Goal: Transaction & Acquisition: Purchase product/service

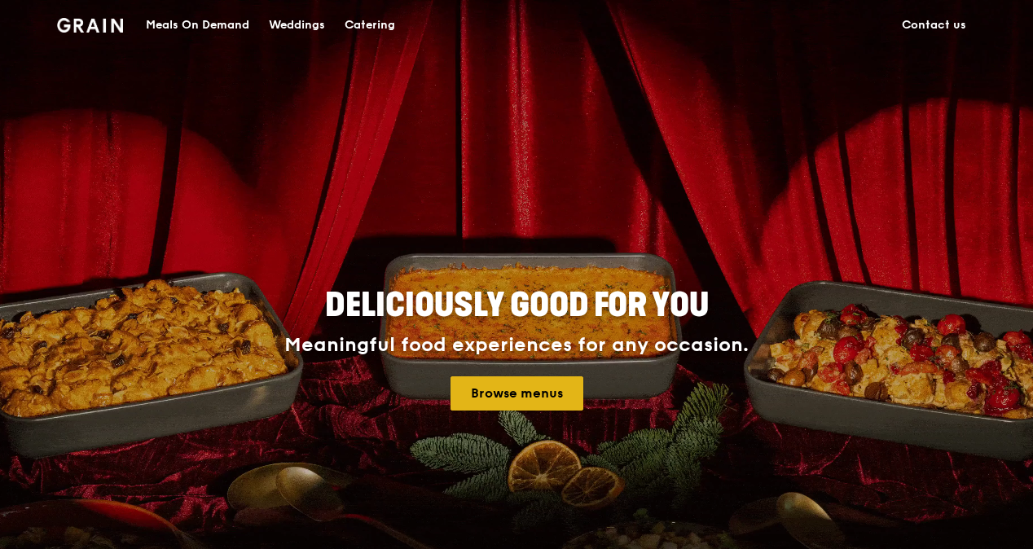
click at [476, 394] on link "Browse menus" at bounding box center [517, 393] width 133 height 34
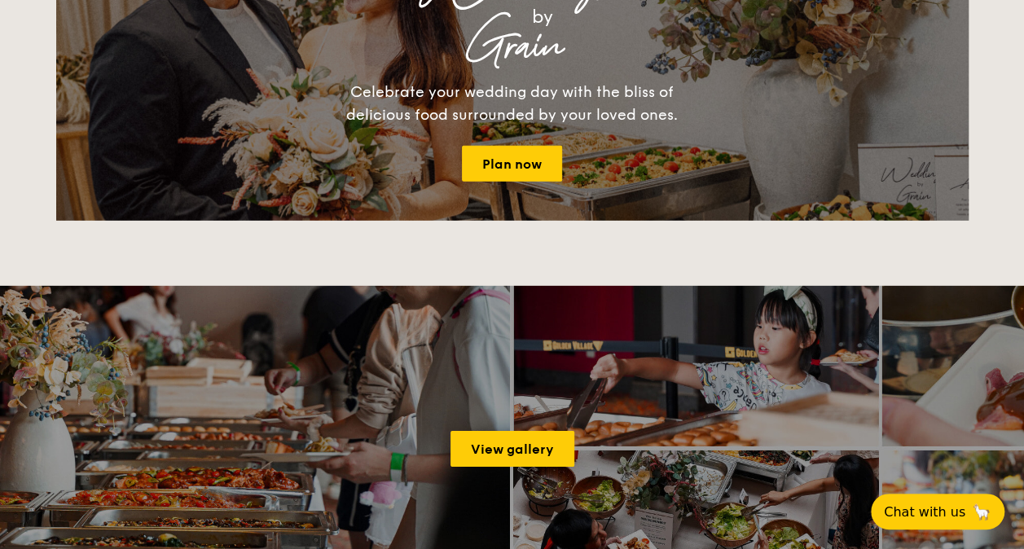
scroll to position [2526, 0]
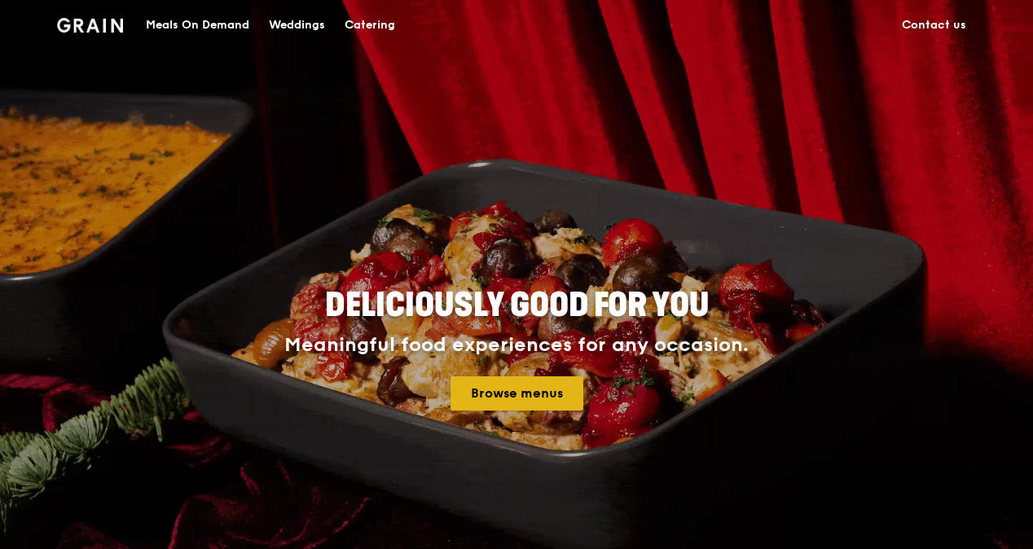
click at [530, 388] on link "Browse menus" at bounding box center [517, 393] width 133 height 34
